Goal: Information Seeking & Learning: Learn about a topic

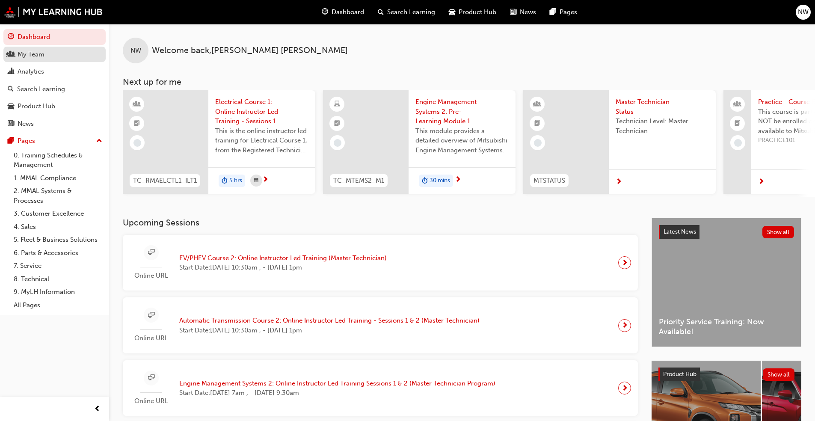
click at [42, 53] on div "My Team" at bounding box center [31, 55] width 27 height 10
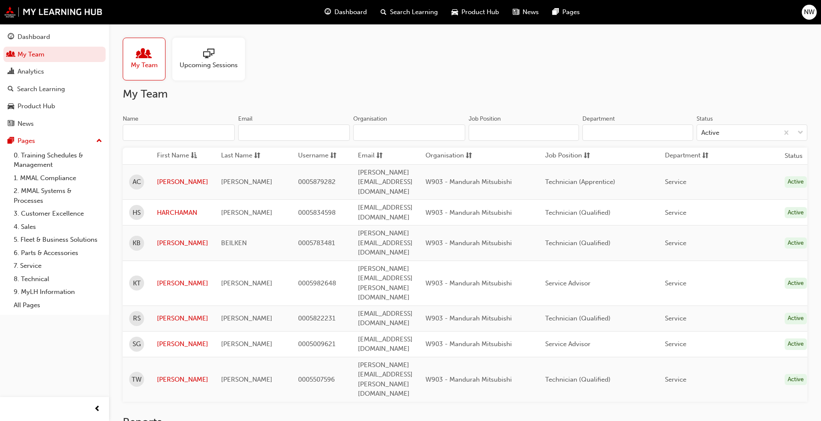
click at [210, 56] on span "sessionType_ONLINE_URL-icon" at bounding box center [208, 54] width 11 height 12
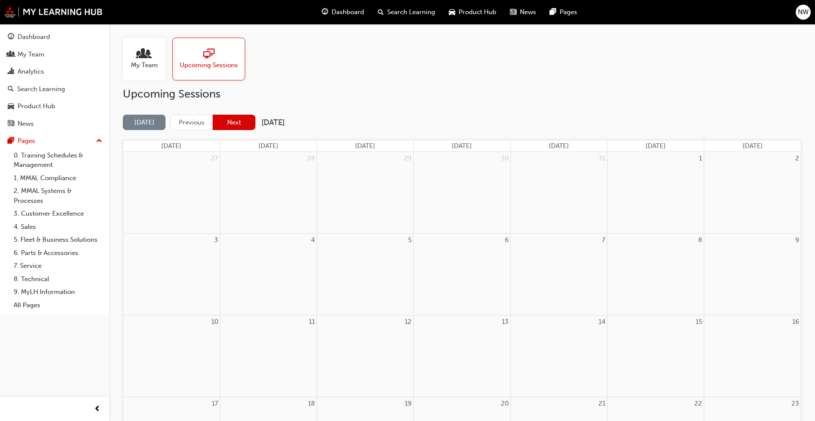
click at [231, 123] on button "Next" at bounding box center [234, 123] width 43 height 16
click at [240, 123] on button "Next" at bounding box center [234, 123] width 43 height 16
click at [239, 117] on button "Next" at bounding box center [234, 123] width 43 height 16
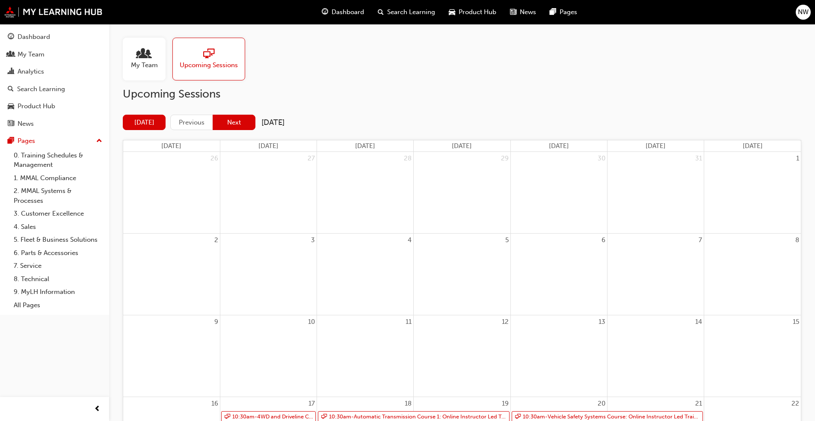
click at [239, 117] on button "Next" at bounding box center [234, 123] width 43 height 16
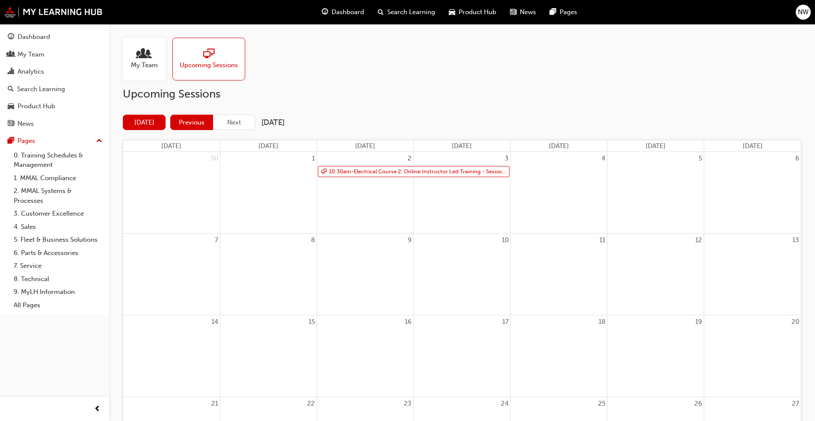
click at [194, 118] on button "Previous" at bounding box center [191, 123] width 43 height 16
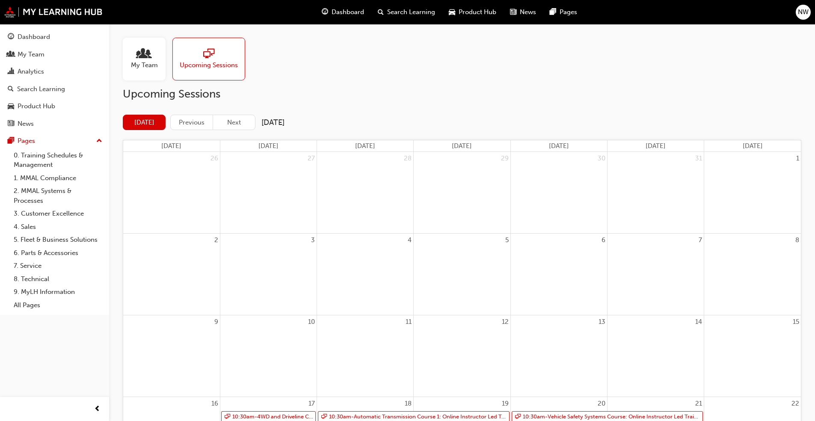
click at [143, 62] on span "My Team" at bounding box center [144, 65] width 27 height 10
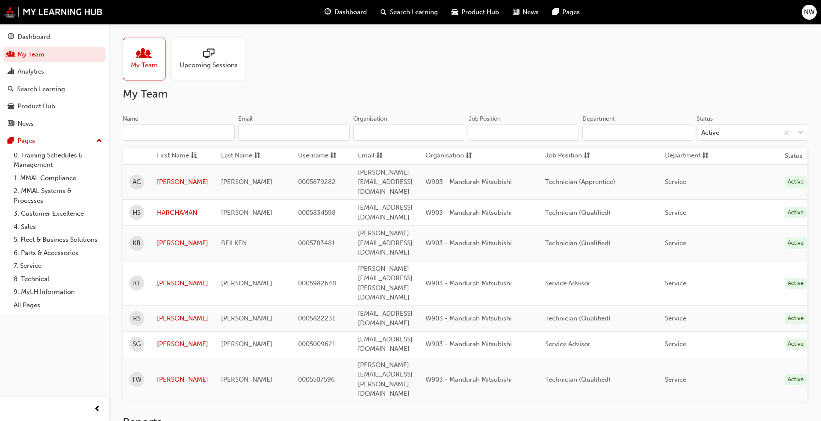
click at [234, 59] on div at bounding box center [209, 54] width 58 height 12
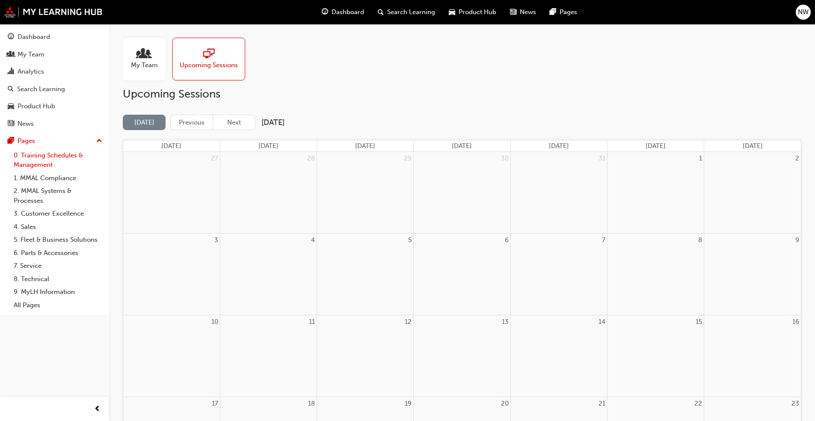
click at [55, 154] on link "0. Training Schedules & Management" at bounding box center [57, 160] width 95 height 23
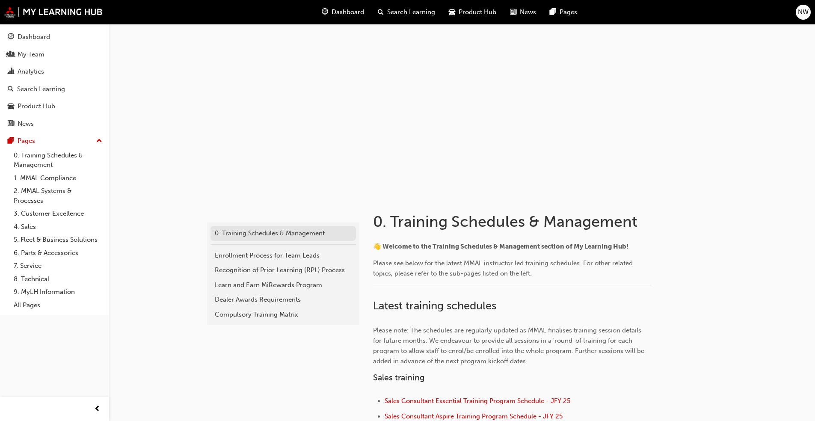
click at [247, 237] on div "0. Training Schedules & Management" at bounding box center [283, 233] width 137 height 10
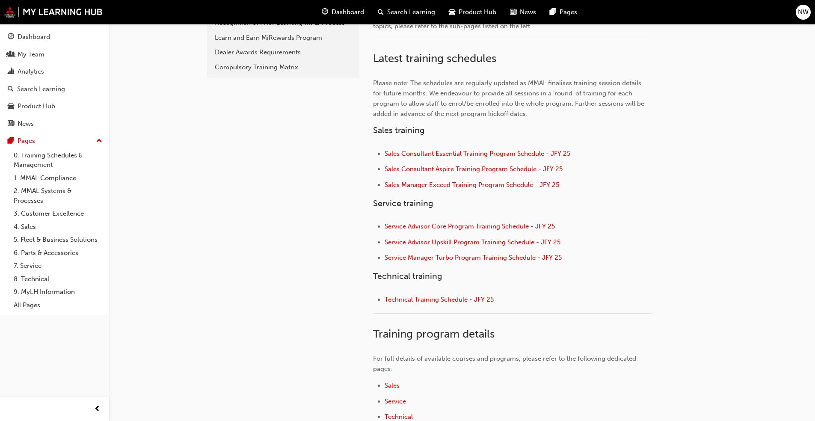
scroll to position [257, 0]
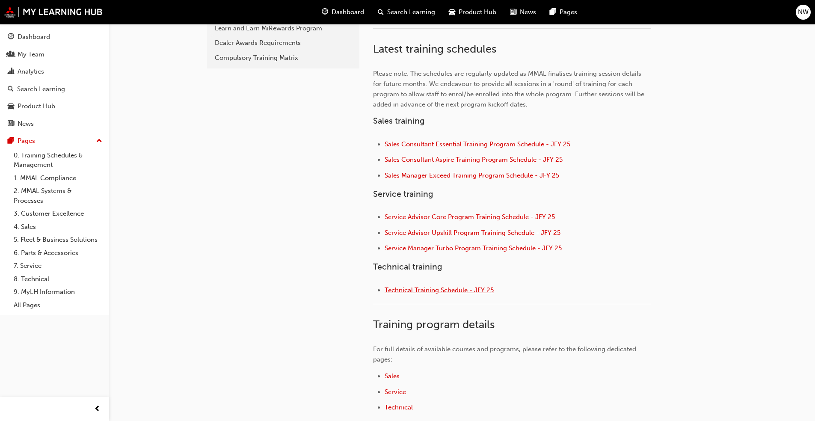
click at [427, 291] on span "Technical Training Schedule - JFY 25" at bounding box center [438, 290] width 109 height 8
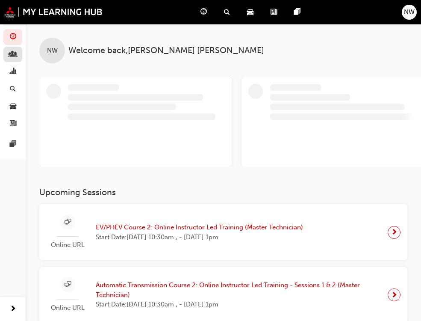
click at [7, 54] on link "button" at bounding box center [12, 55] width 19 height 16
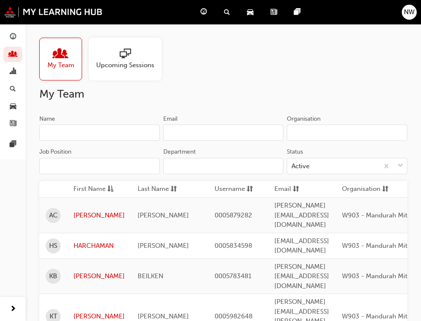
click at [139, 59] on div at bounding box center [125, 54] width 58 height 12
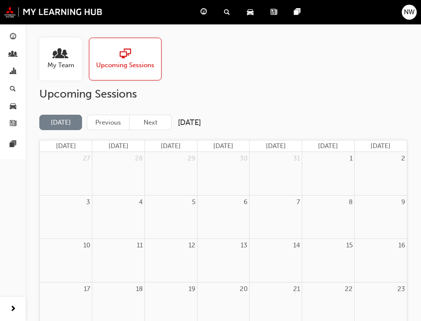
click at [150, 121] on button "Next" at bounding box center [150, 123] width 43 height 16
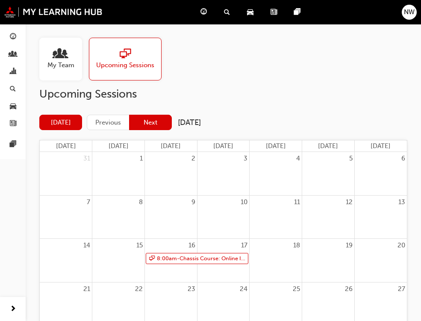
click at [148, 123] on button "Next" at bounding box center [150, 123] width 43 height 16
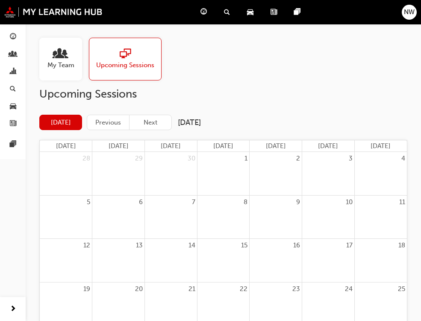
click at [148, 123] on button "Next" at bounding box center [150, 123] width 43 height 16
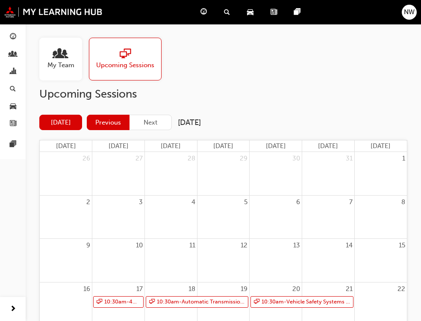
click at [109, 119] on button "Previous" at bounding box center [108, 123] width 43 height 16
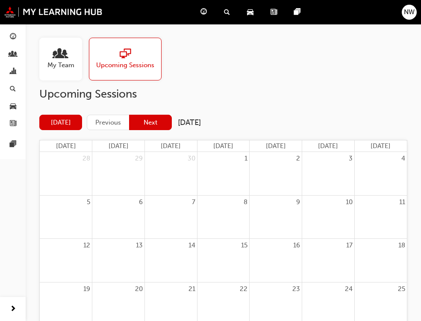
click at [153, 120] on button "Next" at bounding box center [150, 123] width 43 height 16
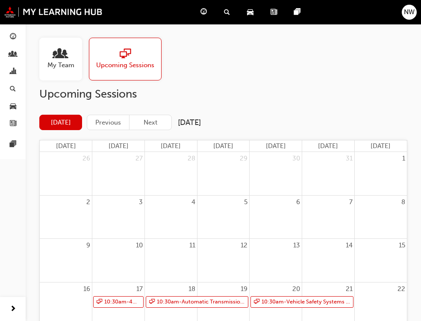
click at [154, 122] on button "Next" at bounding box center [150, 123] width 43 height 16
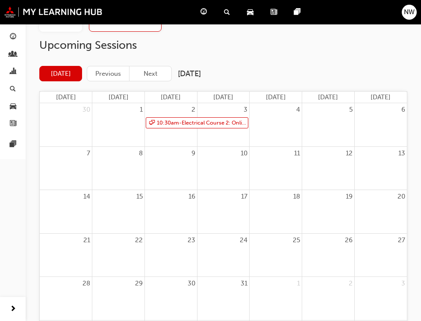
scroll to position [48, 0]
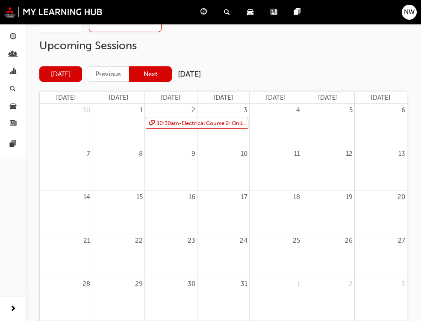
click at [160, 76] on button "Next" at bounding box center [150, 74] width 43 height 16
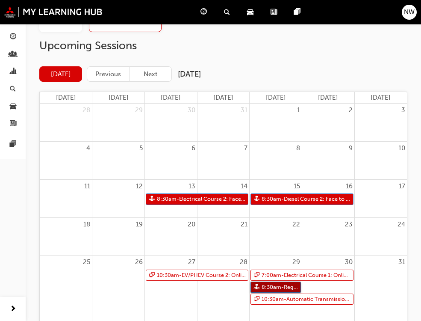
click at [281, 287] on link "8:30am - Registered Technician - Final Assessment" at bounding box center [276, 287] width 50 height 12
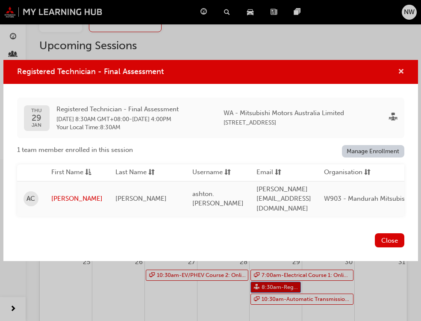
click at [401, 73] on span "cross-icon" at bounding box center [401, 72] width 6 height 8
